Goal: Transaction & Acquisition: Purchase product/service

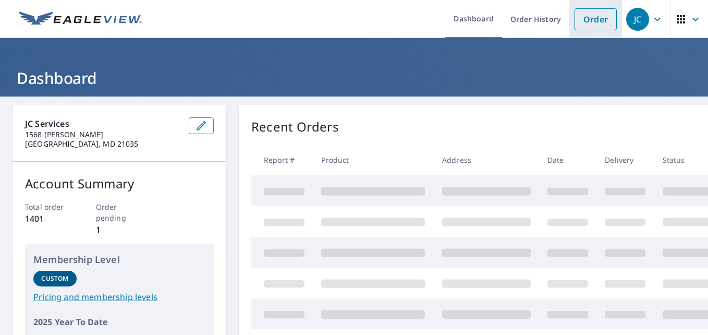
click at [588, 19] on link "Order" at bounding box center [595, 19] width 42 height 22
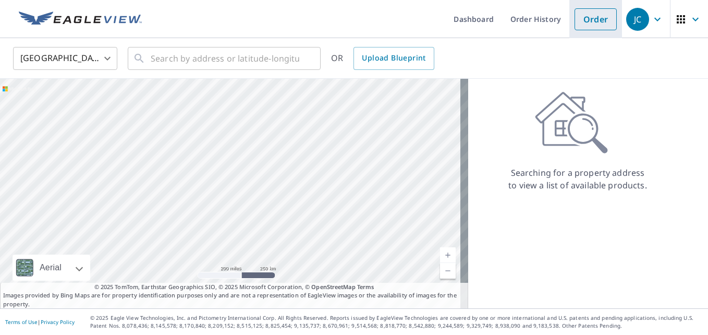
click at [592, 24] on link "Order" at bounding box center [595, 19] width 42 height 22
click at [589, 29] on link "Order" at bounding box center [595, 19] width 42 height 22
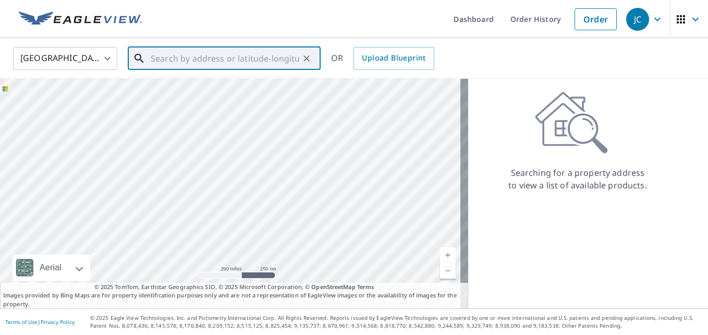
click at [259, 57] on input "text" at bounding box center [225, 58] width 149 height 29
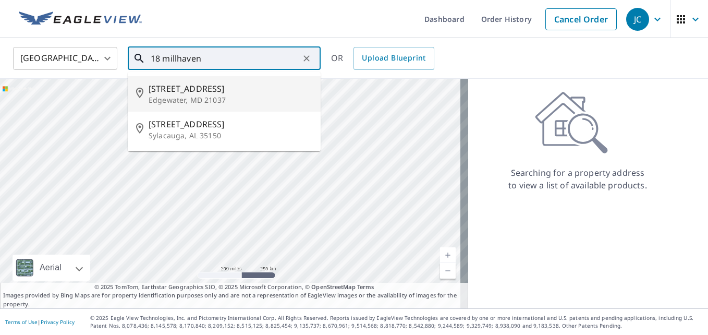
click at [199, 83] on span "[STREET_ADDRESS]" at bounding box center [231, 88] width 164 height 13
type input "[STREET_ADDRESS]"
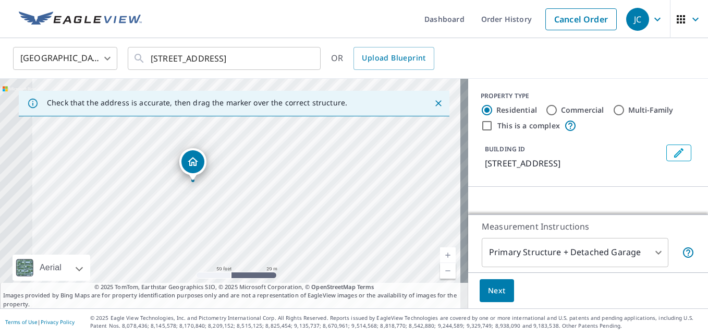
drag, startPoint x: 254, startPoint y: 203, endPoint x: 268, endPoint y: 206, distance: 14.8
click at [423, 198] on div "[STREET_ADDRESS]" at bounding box center [234, 193] width 468 height 229
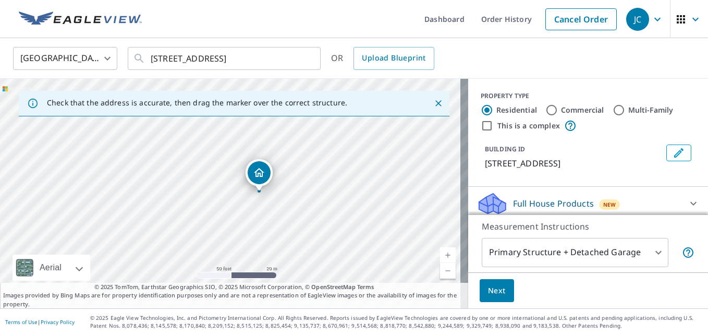
drag, startPoint x: 221, startPoint y: 208, endPoint x: 250, endPoint y: 207, distance: 28.7
click at [250, 207] on div "[STREET_ADDRESS]" at bounding box center [234, 193] width 468 height 229
click at [283, 211] on div "[STREET_ADDRESS]" at bounding box center [234, 193] width 468 height 229
click at [288, 188] on div "[STREET_ADDRESS]" at bounding box center [234, 193] width 468 height 229
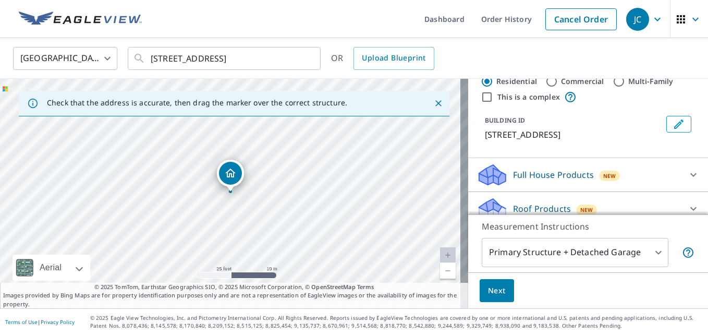
scroll to position [52, 0]
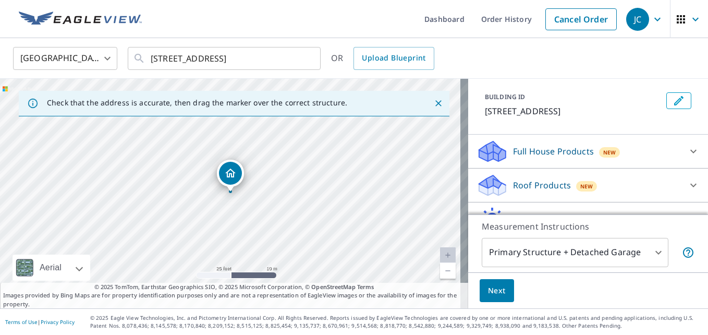
click at [518, 180] on p "Roof Products" at bounding box center [542, 185] width 58 height 13
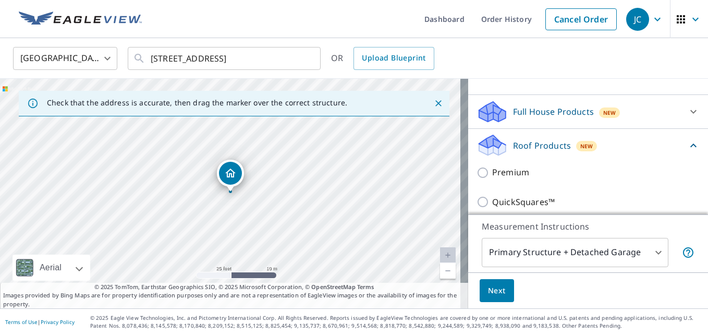
scroll to position [104, 0]
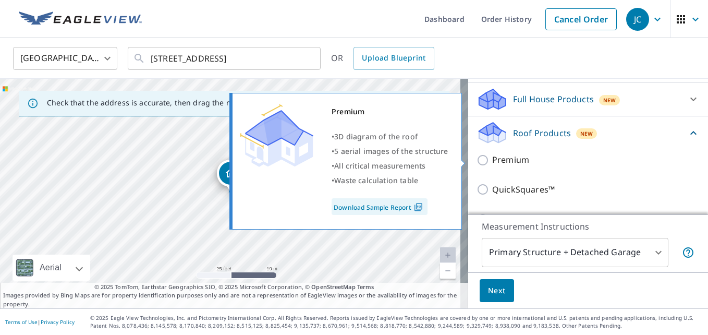
click at [518, 161] on p "Premium" at bounding box center [510, 159] width 37 height 13
click at [492, 161] on input "Premium" at bounding box center [484, 160] width 16 height 13
checkbox input "true"
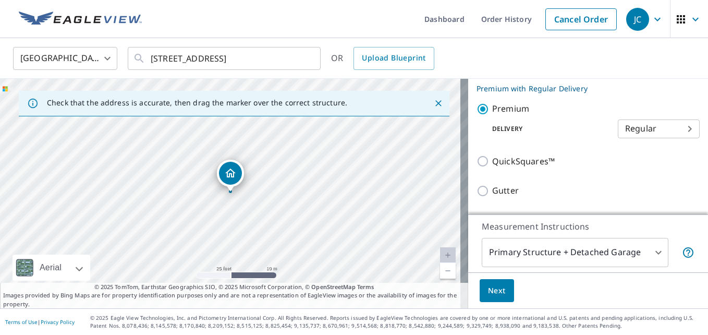
scroll to position [208, 0]
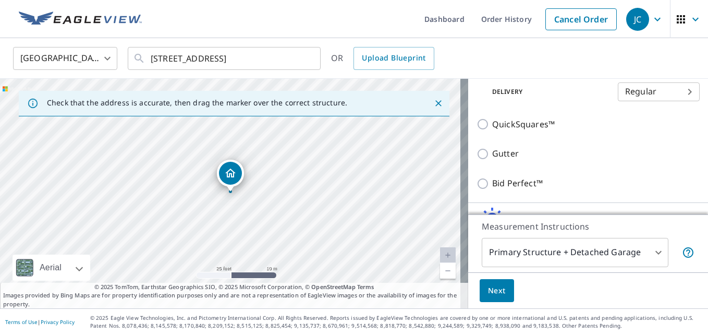
click at [507, 290] on div "Next" at bounding box center [588, 290] width 240 height 36
click at [496, 291] on span "Next" at bounding box center [497, 290] width 18 height 13
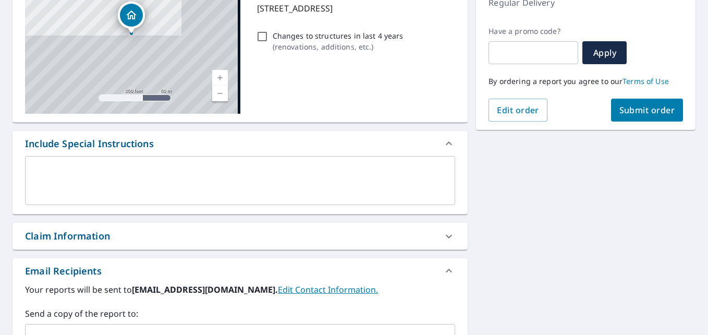
scroll to position [261, 0]
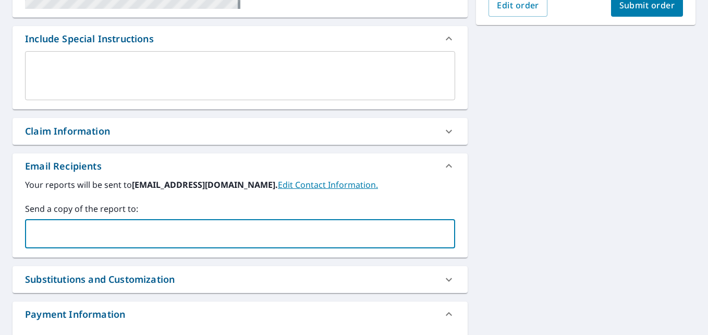
click at [94, 236] on input "text" at bounding box center [232, 234] width 405 height 20
type input "[PERSON_NAME][EMAIL_ADDRESS][DOMAIN_NAME]"
click at [652, 8] on span "Submit order" at bounding box center [647, 4] width 56 height 11
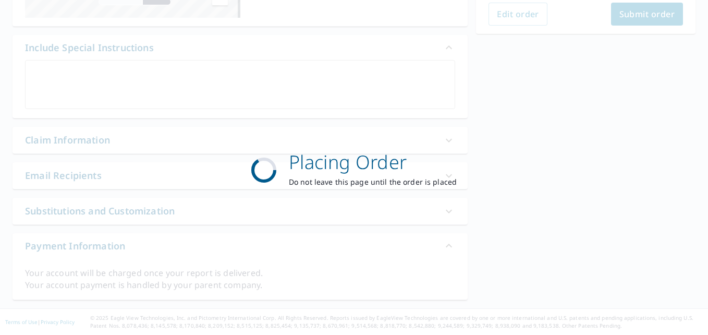
scroll to position [252, 0]
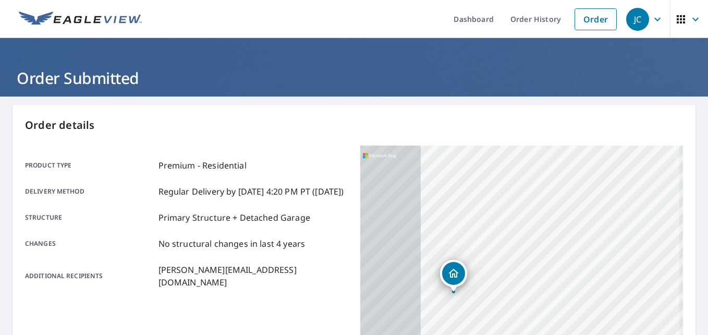
drag, startPoint x: 557, startPoint y: 254, endPoint x: 627, endPoint y: 232, distance: 73.5
click at [627, 232] on div "[STREET_ADDRESS]" at bounding box center [521, 275] width 323 height 261
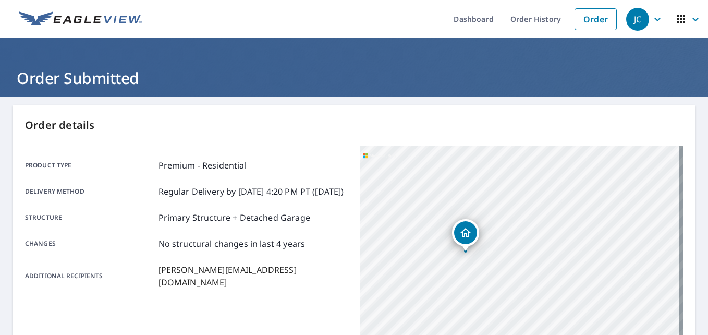
drag, startPoint x: 510, startPoint y: 219, endPoint x: 504, endPoint y: 214, distance: 7.4
click at [504, 214] on div "[STREET_ADDRESS]" at bounding box center [521, 275] width 323 height 261
drag, startPoint x: 540, startPoint y: 233, endPoint x: 534, endPoint y: 266, distance: 33.9
click at [534, 266] on div "[STREET_ADDRESS]" at bounding box center [521, 275] width 323 height 261
drag, startPoint x: 573, startPoint y: 248, endPoint x: 563, endPoint y: 239, distance: 13.3
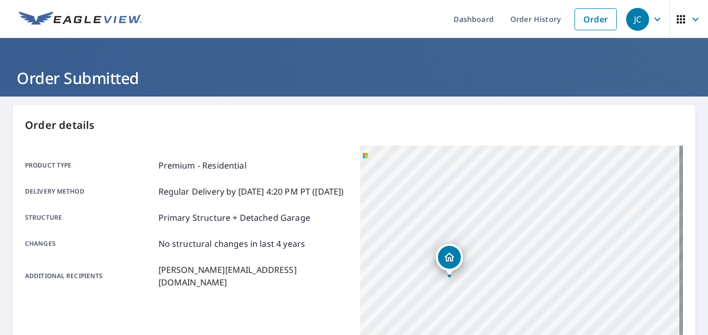
click at [563, 239] on div "[STREET_ADDRESS]" at bounding box center [521, 275] width 323 height 261
drag, startPoint x: 523, startPoint y: 244, endPoint x: 562, endPoint y: 220, distance: 45.7
click at [562, 220] on div "[STREET_ADDRESS]" at bounding box center [521, 275] width 323 height 261
drag, startPoint x: 482, startPoint y: 277, endPoint x: 511, endPoint y: 259, distance: 33.7
click at [511, 259] on div "[STREET_ADDRESS]" at bounding box center [521, 275] width 323 height 261
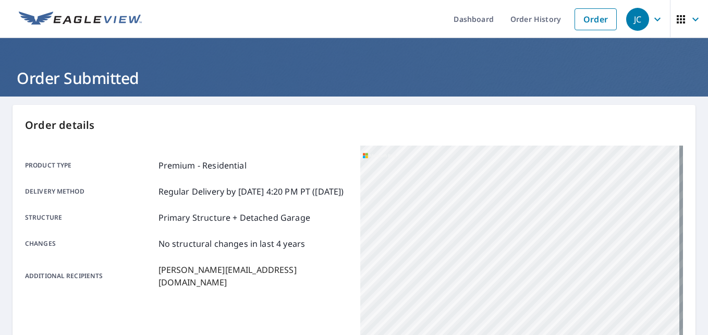
drag, startPoint x: 487, startPoint y: 274, endPoint x: 486, endPoint y: 281, distance: 7.3
click at [486, 281] on div "[STREET_ADDRESS]" at bounding box center [521, 275] width 323 height 261
drag, startPoint x: 553, startPoint y: 220, endPoint x: 563, endPoint y: 210, distance: 14.7
click at [563, 210] on div "[STREET_ADDRESS]" at bounding box center [521, 275] width 323 height 261
drag, startPoint x: 499, startPoint y: 247, endPoint x: 490, endPoint y: 283, distance: 37.0
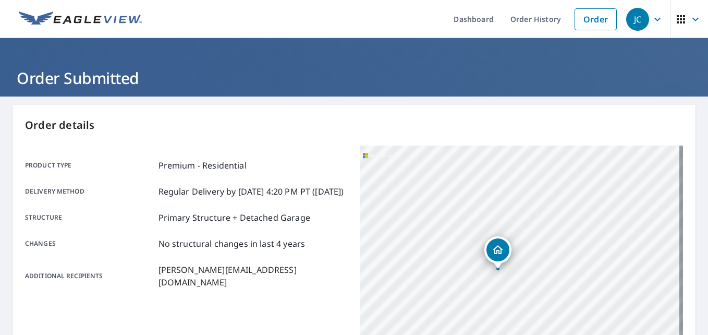
click at [490, 283] on div "[STREET_ADDRESS]" at bounding box center [521, 275] width 323 height 261
drag, startPoint x: 578, startPoint y: 254, endPoint x: 545, endPoint y: 268, distance: 35.9
click at [545, 268] on div "[STREET_ADDRESS]" at bounding box center [521, 275] width 323 height 261
drag, startPoint x: 535, startPoint y: 277, endPoint x: 646, endPoint y: 246, distance: 115.2
click at [646, 246] on div "[STREET_ADDRESS]" at bounding box center [521, 275] width 323 height 261
